Goal: Navigation & Orientation: Find specific page/section

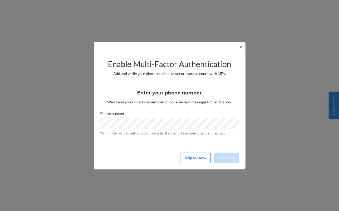
drag, startPoint x: 205, startPoint y: 159, endPoint x: 200, endPoint y: 163, distance: 6.8
click at [200, 163] on div "Enable Multi-Factor Authentication Add and verify your phone number to secure y…" at bounding box center [169, 108] width 139 height 113
click at [206, 163] on button "Skip for now" at bounding box center [195, 158] width 31 height 11
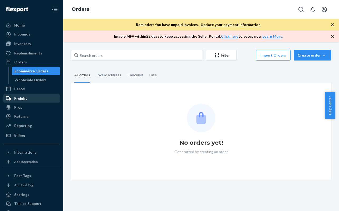
click at [46, 97] on div "Freight" at bounding box center [32, 98] width 56 height 7
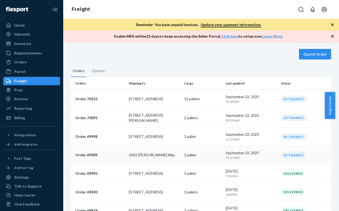
scroll to position [26, 0]
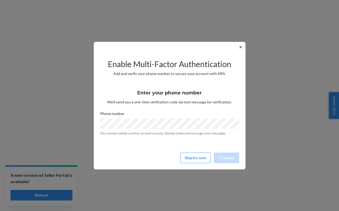
click at [242, 47] on button "✕" at bounding box center [241, 47] width 6 height 6
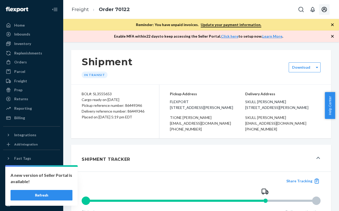
click at [325, 9] on icon "Open account menu" at bounding box center [324, 9] width 6 height 6
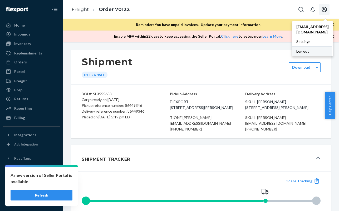
click at [309, 46] on div "Log out" at bounding box center [312, 51] width 40 height 10
